Goal: Task Accomplishment & Management: Use online tool/utility

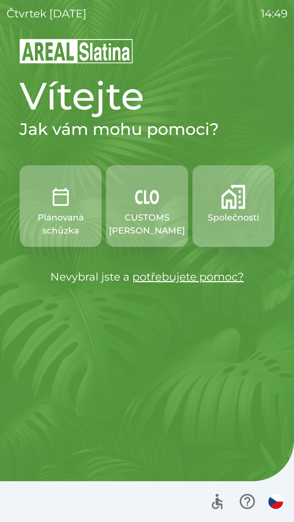
click at [216, 211] on button "Společnosti" at bounding box center [233, 206] width 82 height 82
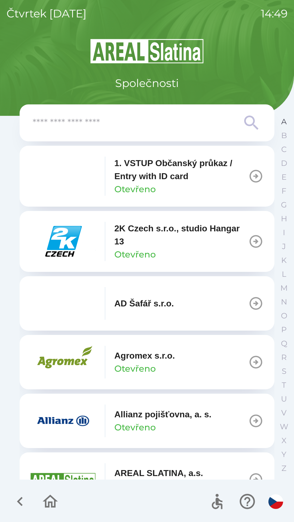
click at [279, 123] on button "A" at bounding box center [284, 122] width 14 height 14
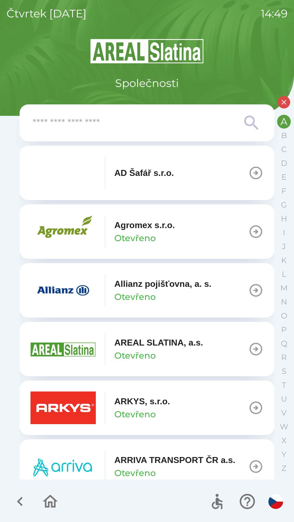
click at [141, 289] on p "Allianz pojišťovna, a. s." at bounding box center [162, 283] width 97 height 13
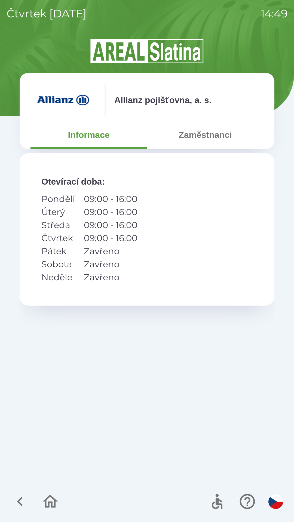
click at [205, 137] on button "Zaměstnanci" at bounding box center [205, 135] width 116 height 20
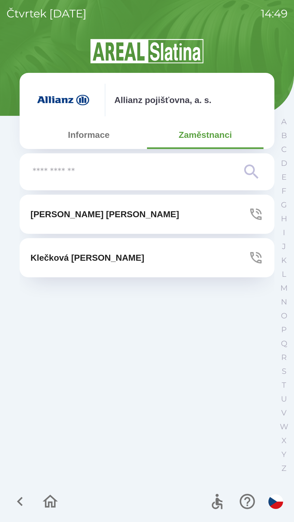
click at [94, 216] on p "[PERSON_NAME]" at bounding box center [104, 214] width 148 height 13
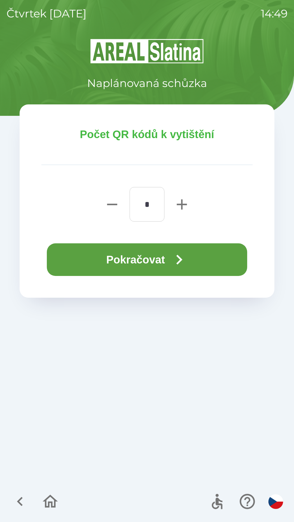
click at [104, 256] on button "Pokračovat" at bounding box center [147, 259] width 200 height 33
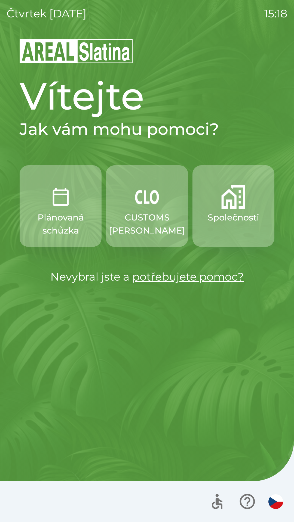
click at [144, 222] on p "CUSTOMS [PERSON_NAME]" at bounding box center [147, 224] width 76 height 26
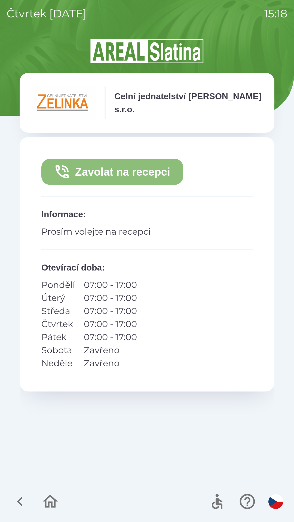
click at [131, 172] on button "Zavolat na recepci" at bounding box center [112, 172] width 142 height 26
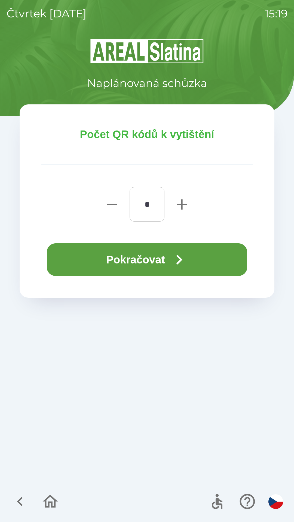
click at [139, 264] on button "Pokračovat" at bounding box center [147, 259] width 200 height 33
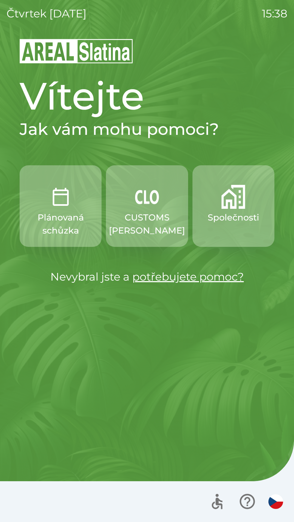
click at [231, 215] on p "Společnosti" at bounding box center [233, 217] width 51 height 13
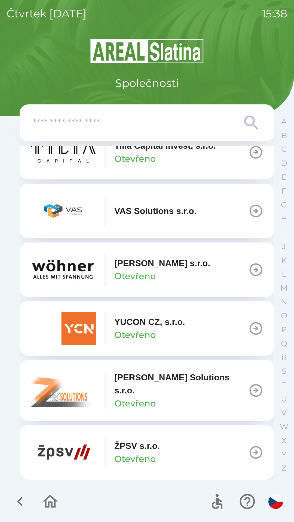
scroll to position [3950, 0]
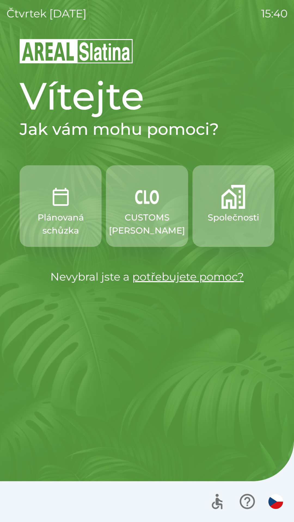
click at [233, 218] on p "Společnosti" at bounding box center [233, 217] width 51 height 13
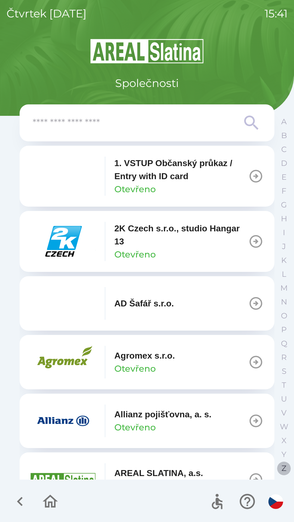
click at [282, 470] on p "Z" at bounding box center [283, 469] width 5 height 10
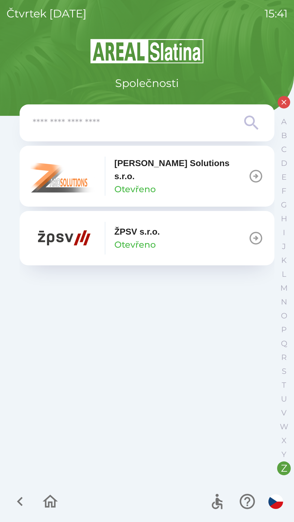
click at [21, 497] on icon "button" at bounding box center [20, 502] width 18 height 18
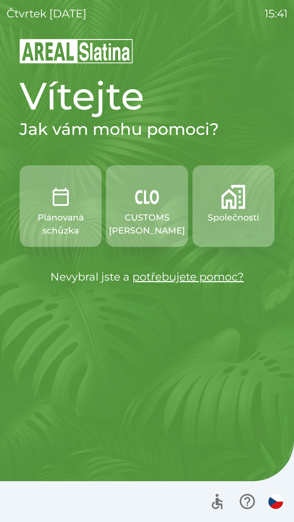
click at [149, 210] on button "CUSTOMS [PERSON_NAME]" at bounding box center [147, 206] width 82 height 82
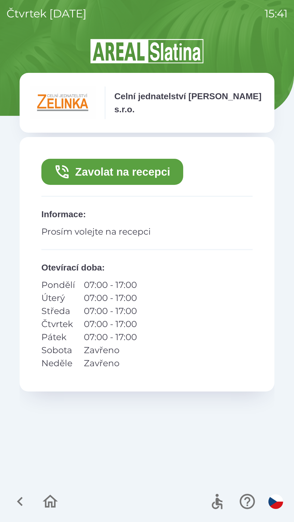
click at [161, 166] on button "Zavolat na recepci" at bounding box center [112, 172] width 142 height 26
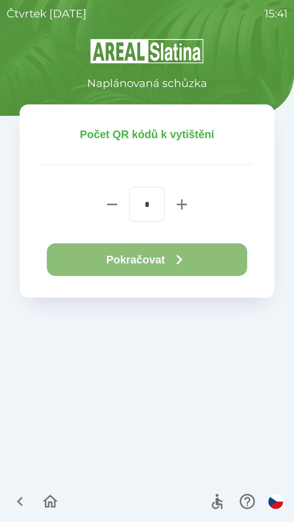
click at [153, 256] on button "Pokračovat" at bounding box center [147, 259] width 200 height 33
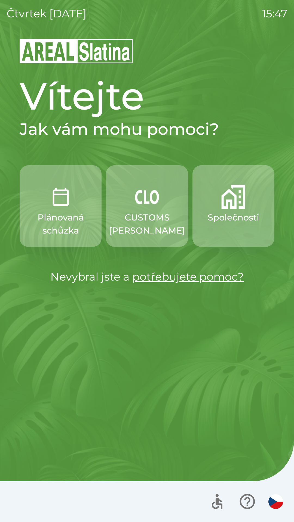
click at [241, 214] on p "Společnosti" at bounding box center [233, 217] width 51 height 13
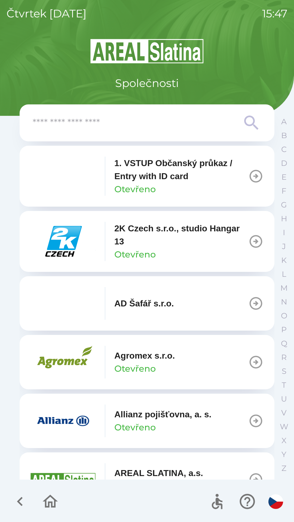
click at [165, 126] on input "text" at bounding box center [136, 123] width 207 height 15
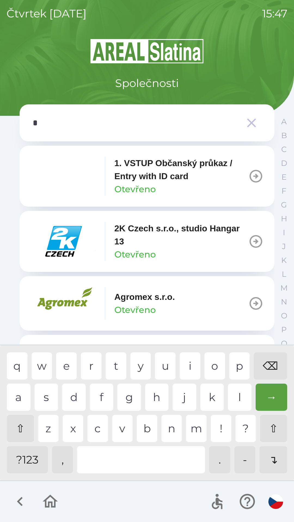
click at [64, 364] on div "e" at bounding box center [66, 365] width 21 height 27
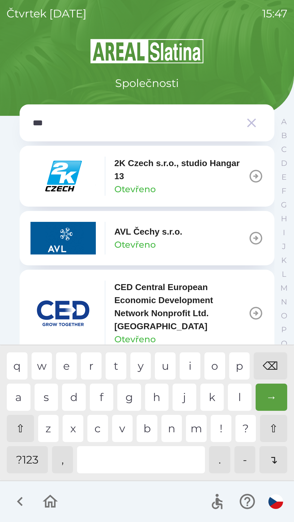
click at [132, 456] on div at bounding box center [141, 459] width 128 height 27
type input "****"
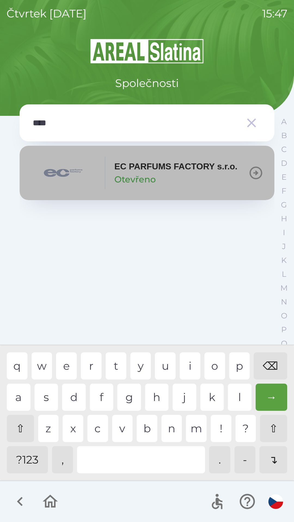
click at [176, 179] on div "EC PARFUMS FACTORY s.r.o. Otevřeno" at bounding box center [175, 173] width 123 height 26
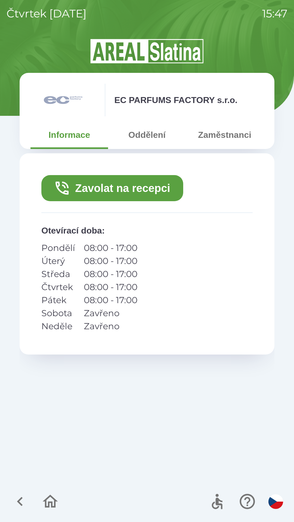
click at [150, 133] on button "Oddělení" at bounding box center [147, 135] width 78 height 20
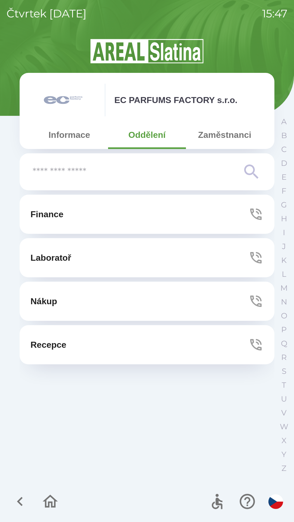
click at [180, 250] on button "Laboratoř" at bounding box center [147, 257] width 255 height 39
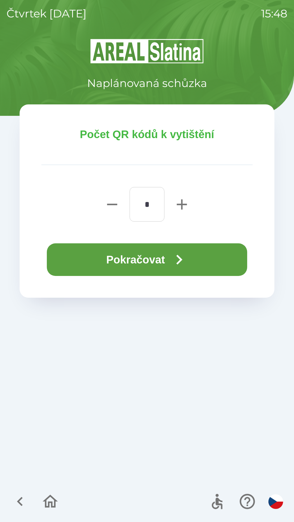
click at [202, 255] on button "Pokračovat" at bounding box center [147, 259] width 200 height 33
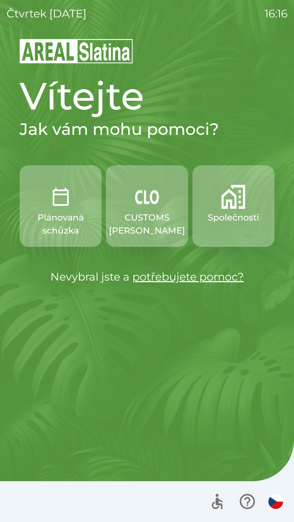
click at [132, 222] on p "CUSTOMS [PERSON_NAME]" at bounding box center [147, 224] width 76 height 26
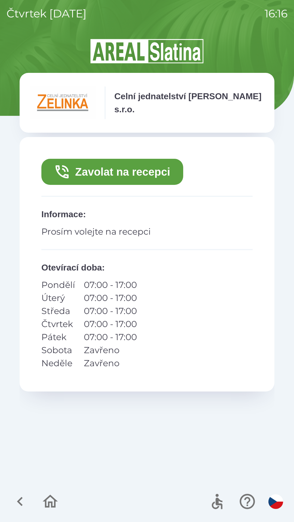
click at [78, 161] on button "Zavolat na recepci" at bounding box center [112, 172] width 142 height 26
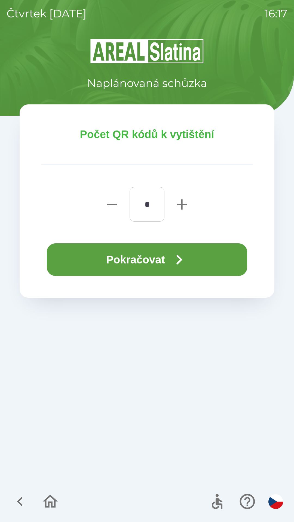
click at [75, 268] on button "Pokračovat" at bounding box center [147, 259] width 200 height 33
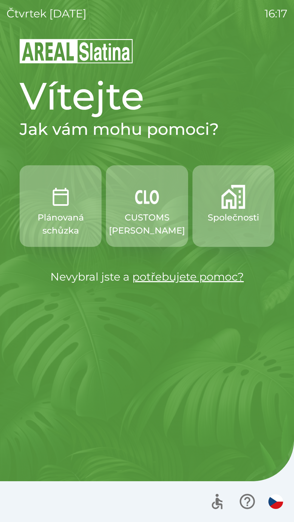
click at [155, 210] on button "CUSTOMS [PERSON_NAME]" at bounding box center [147, 206] width 82 height 82
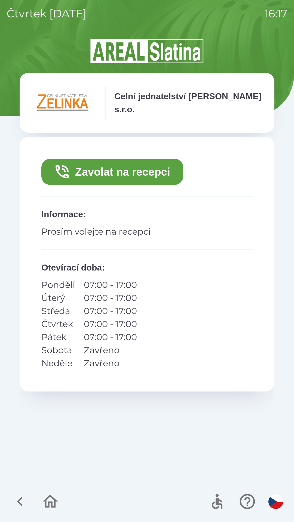
click at [148, 167] on button "Zavolat na recepci" at bounding box center [112, 172] width 142 height 26
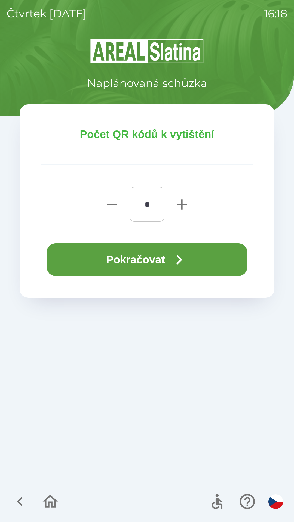
click at [171, 256] on icon "button" at bounding box center [179, 260] width 20 height 20
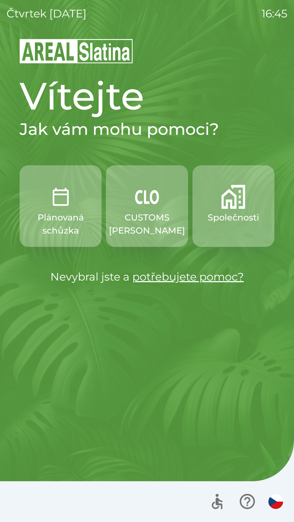
click at [145, 205] on img "button" at bounding box center [147, 197] width 24 height 24
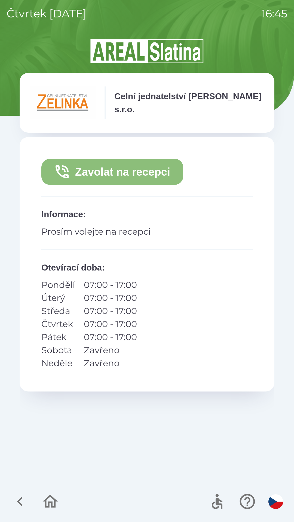
click at [121, 171] on button "Zavolat na recepci" at bounding box center [112, 172] width 142 height 26
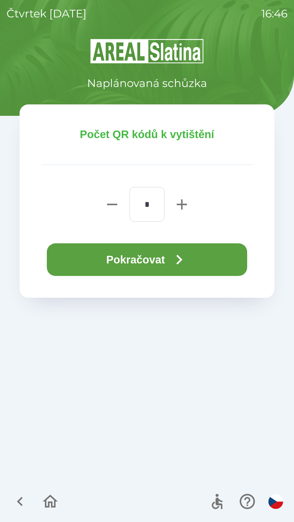
click at [150, 254] on button "Pokračovat" at bounding box center [147, 259] width 200 height 33
